Goal: Navigation & Orientation: Find specific page/section

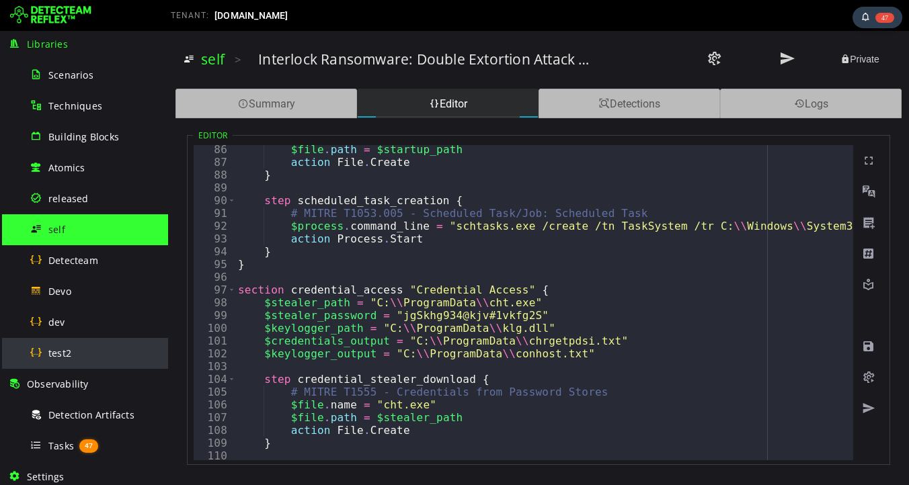
scroll to position [350, 0]
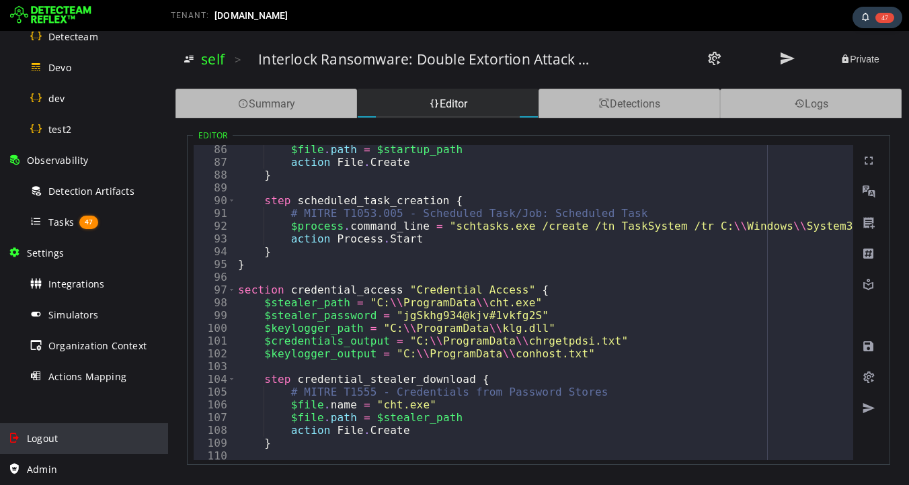
click at [49, 436] on span "Logout" at bounding box center [42, 438] width 31 height 13
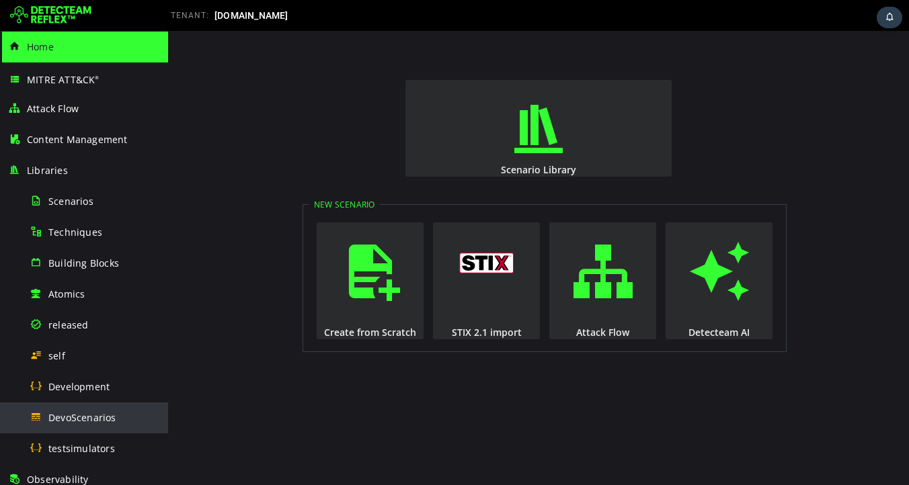
click at [64, 418] on span "DevoScenarios" at bounding box center [82, 417] width 68 height 13
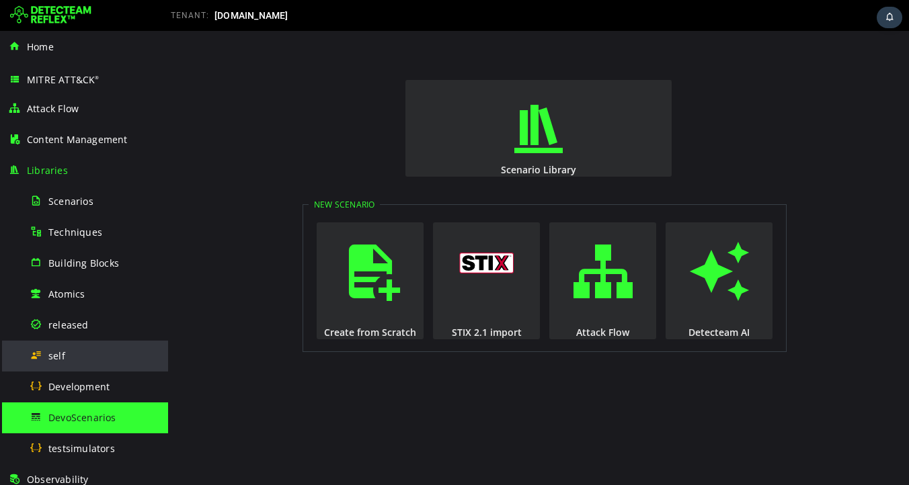
click at [58, 356] on span "self" at bounding box center [56, 356] width 17 height 13
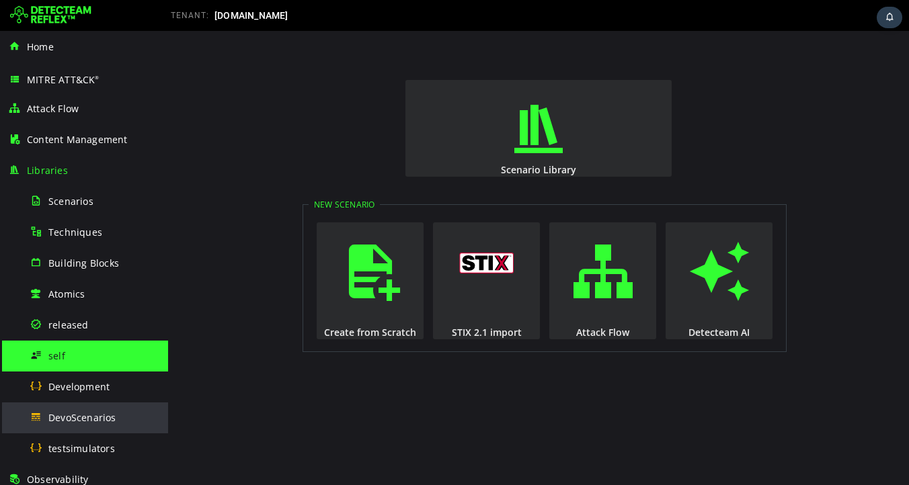
click at [71, 422] on span "DevoScenarios" at bounding box center [82, 417] width 68 height 13
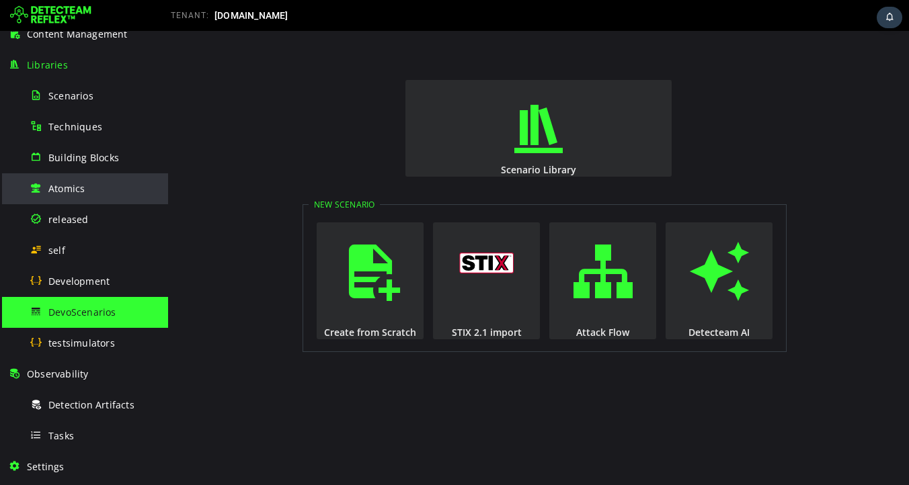
scroll to position [319, 0]
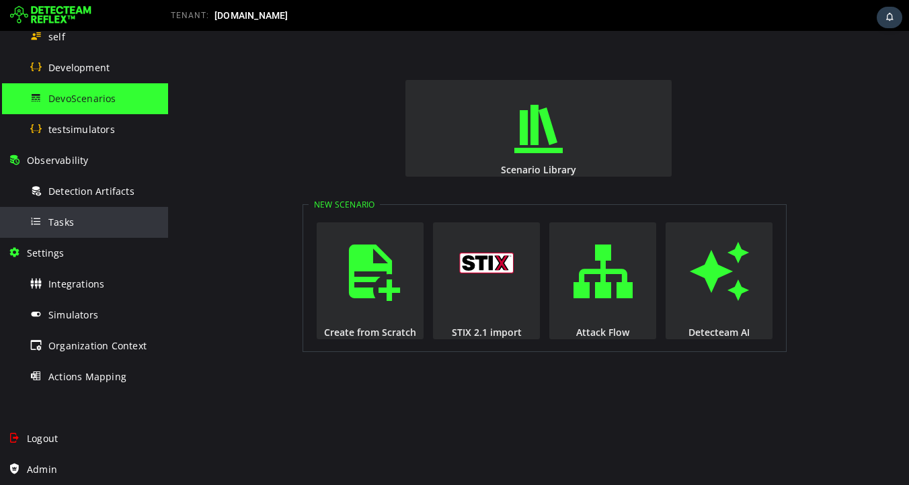
click at [65, 226] on span "Tasks" at bounding box center [61, 222] width 26 height 13
